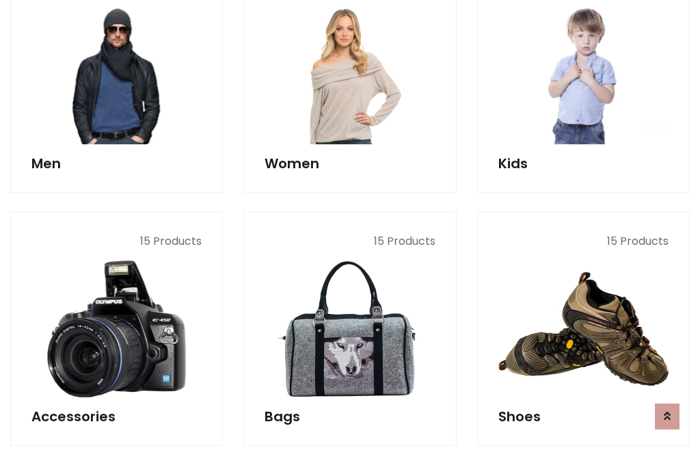
scroll to position [992, 0]
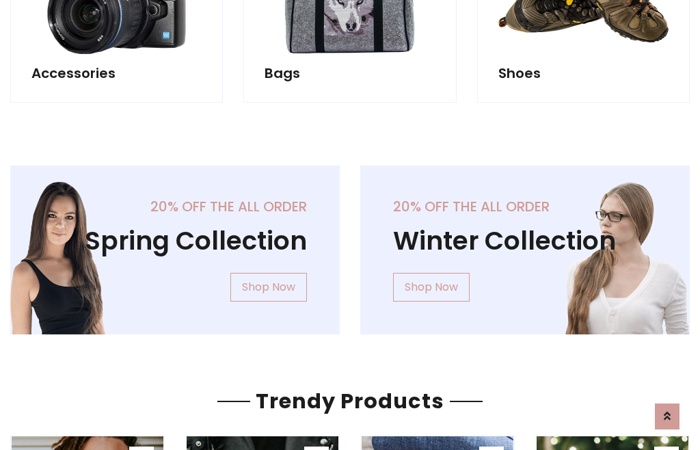
click at [350, 244] on div "20% off the all order Winter Collection Shop Now" at bounding box center [525, 260] width 350 height 191
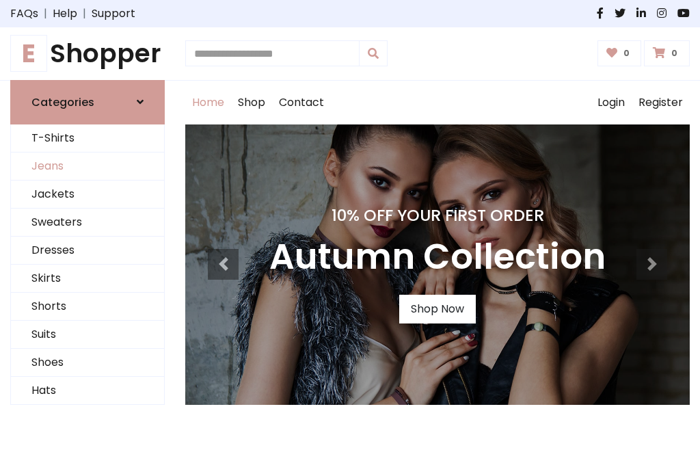
click at [88, 166] on link "Jeans" at bounding box center [87, 166] width 153 height 28
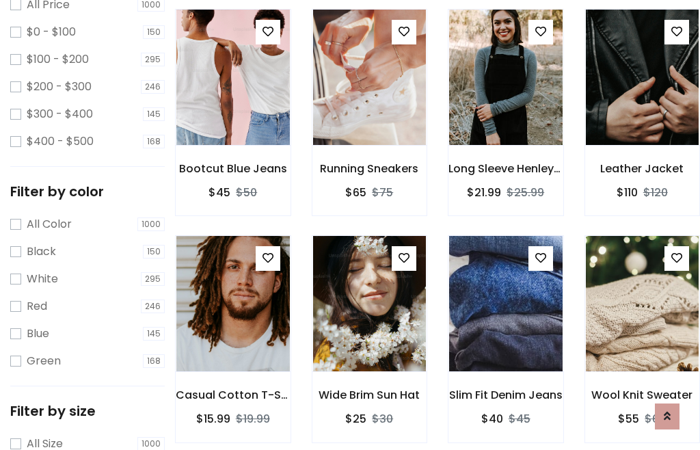
scroll to position [431, 0]
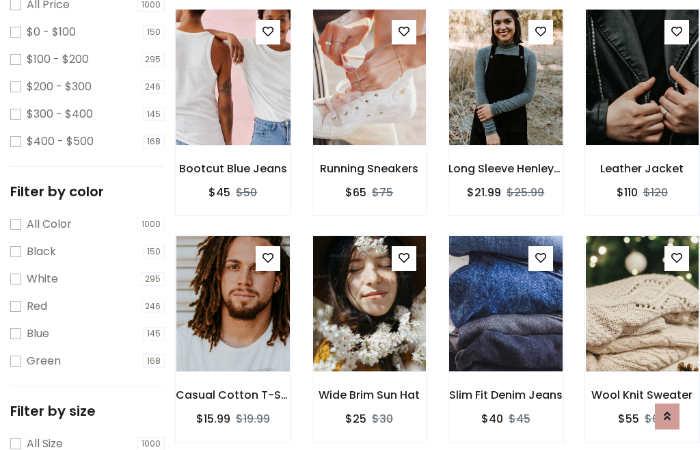
click at [232, 107] on img at bounding box center [233, 77] width 136 height 328
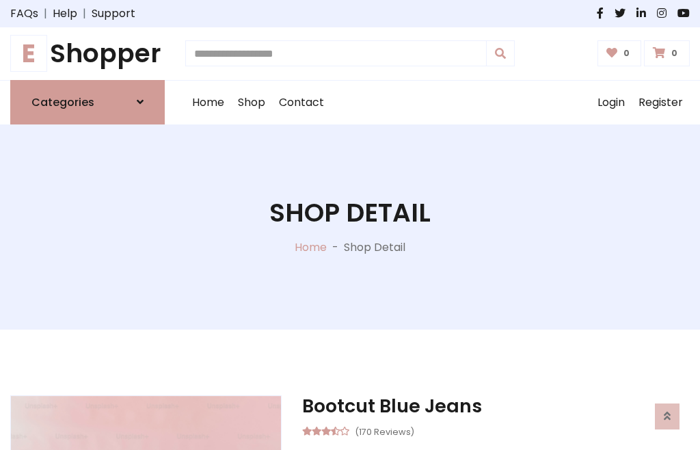
scroll to position [147, 0]
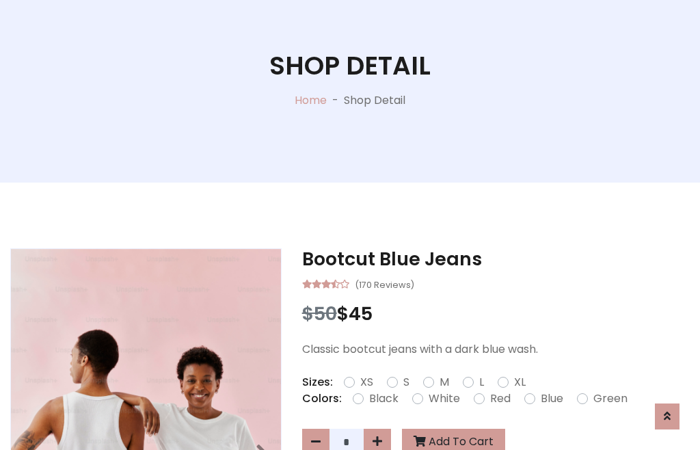
click at [498, 399] on label "Red" at bounding box center [500, 398] width 21 height 16
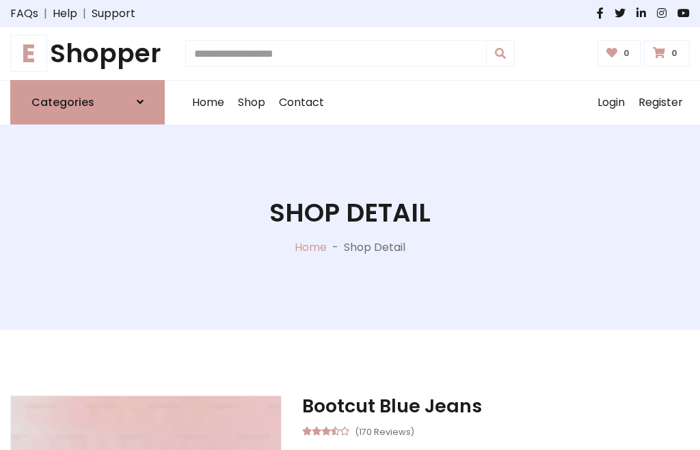
click at [350, 225] on h1 "Shop Detail" at bounding box center [349, 213] width 161 height 31
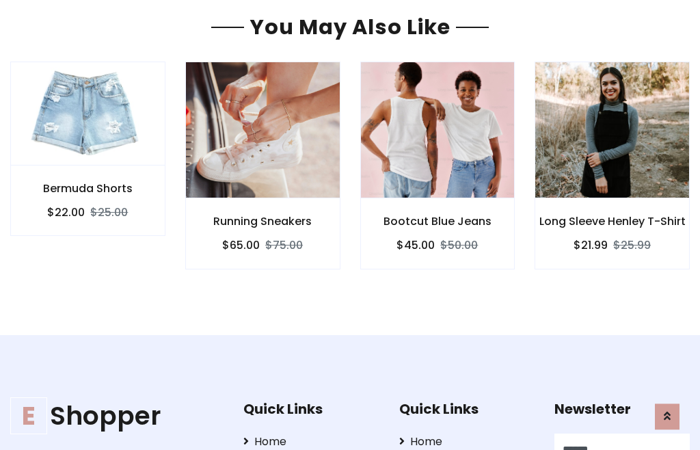
type input "******"
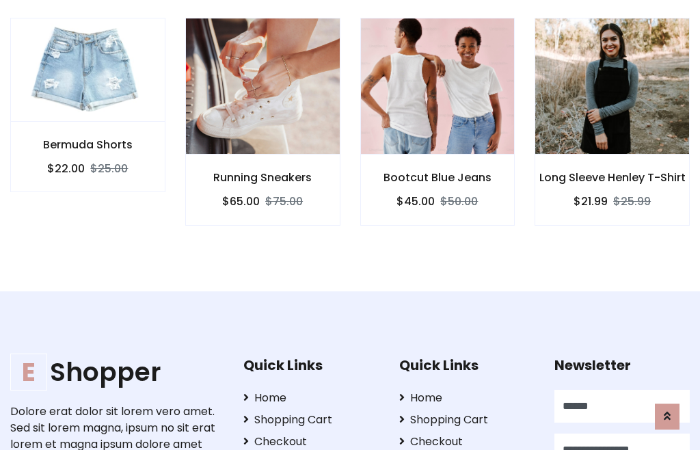
scroll to position [0, 1]
type input "**********"
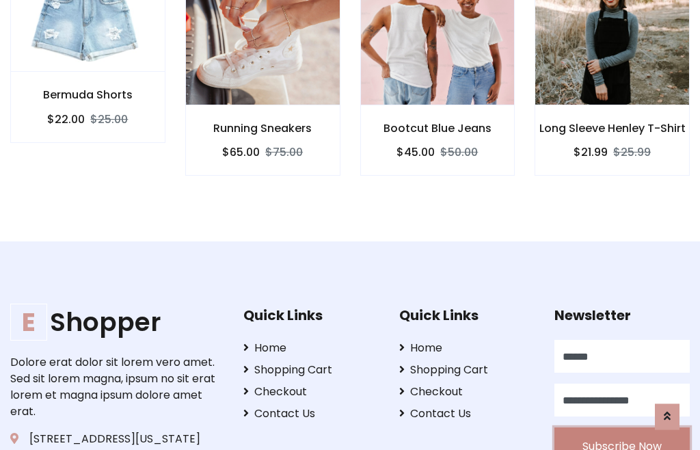
scroll to position [1238, 0]
